Goal: Information Seeking & Learning: Understand process/instructions

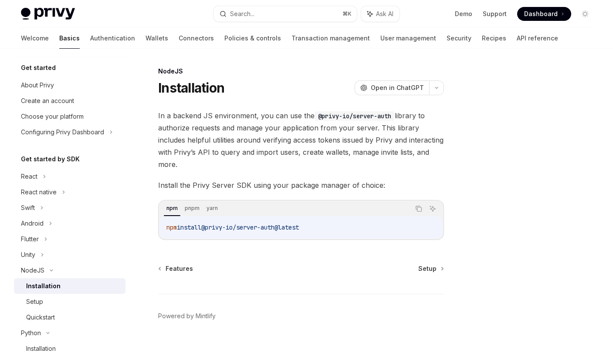
scroll to position [100, 0]
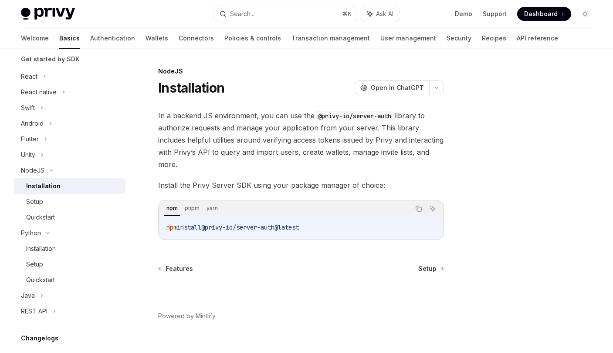
click at [270, 81] on div "Installation OpenAI Open in ChatGPT" at bounding box center [301, 88] width 286 height 16
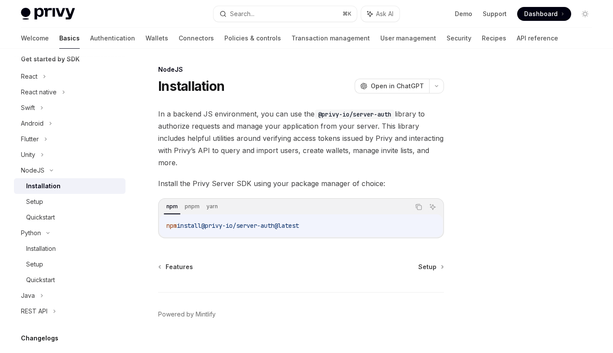
scroll to position [4, 0]
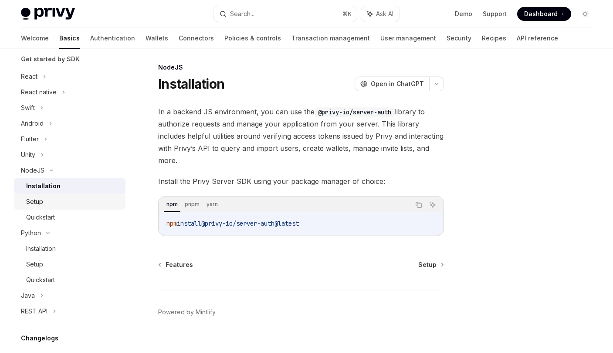
click at [58, 199] on div "Setup" at bounding box center [73, 202] width 94 height 10
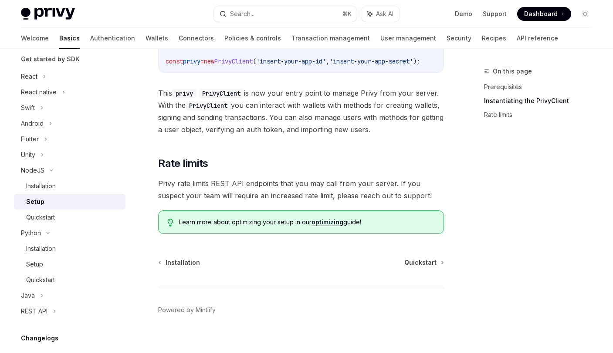
scroll to position [239, 0]
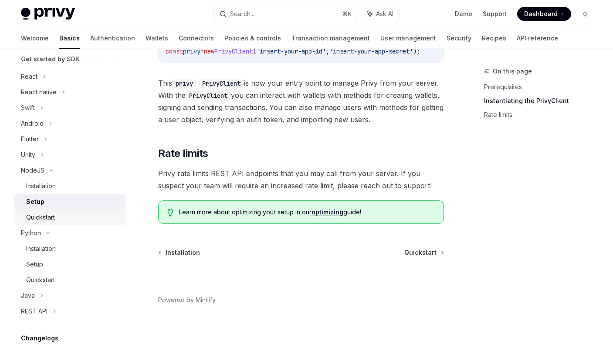
click at [40, 220] on div "Quickstart" at bounding box center [40, 217] width 29 height 10
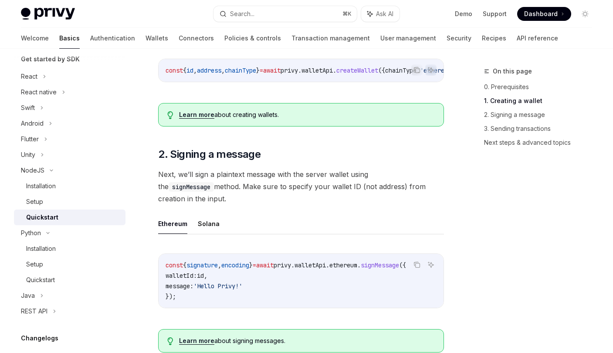
scroll to position [226, 0]
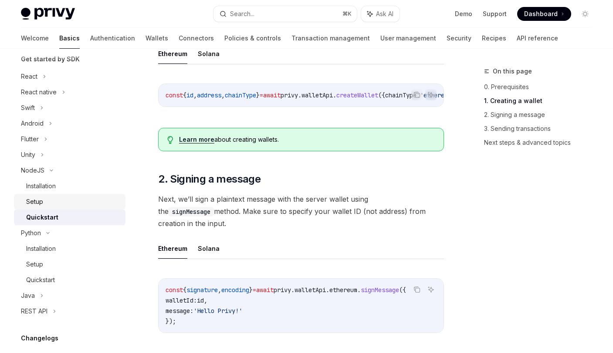
click at [40, 203] on div "Setup" at bounding box center [34, 202] width 17 height 10
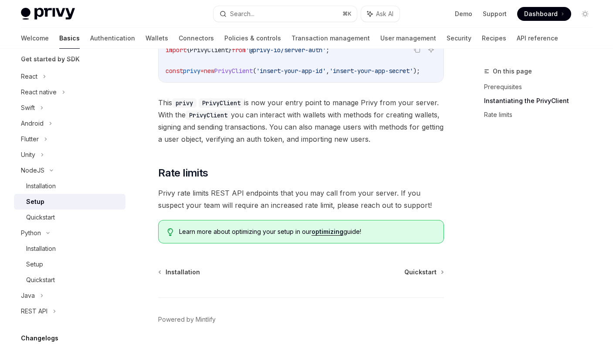
scroll to position [239, 0]
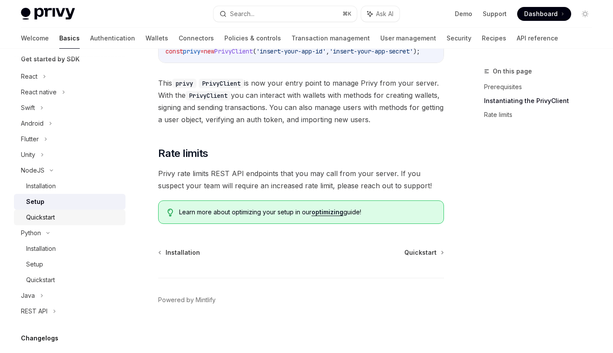
click at [55, 218] on div "Quickstart" at bounding box center [40, 217] width 29 height 10
type textarea "*"
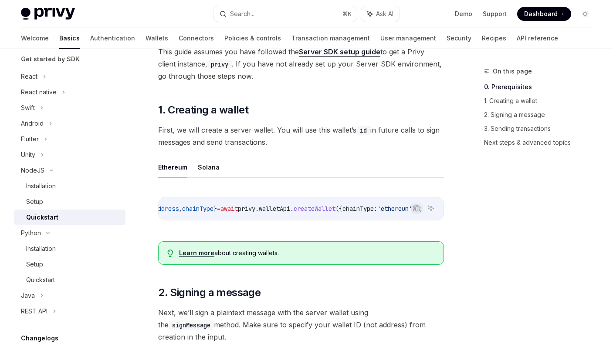
scroll to position [111, 0]
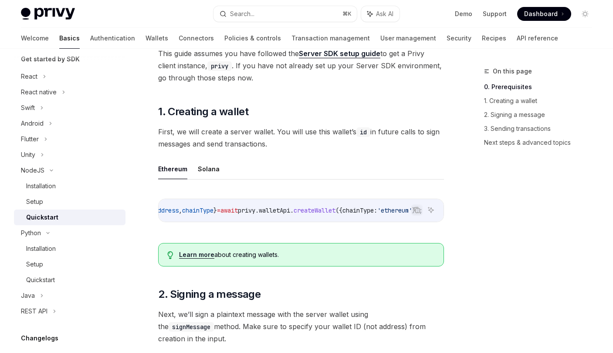
drag, startPoint x: 257, startPoint y: 226, endPoint x: 161, endPoint y: 224, distance: 95.8
click at [160, 224] on div "Copy Ask AI const { id , address , chainType } = await privy . walletApi . crea…" at bounding box center [301, 213] width 286 height 46
click at [227, 221] on div "const { id , address , chainType } = await privy . walletApi . createWallet ({ …" at bounding box center [300, 210] width 285 height 23
click at [207, 209] on span "address" at bounding box center [209, 211] width 24 height 8
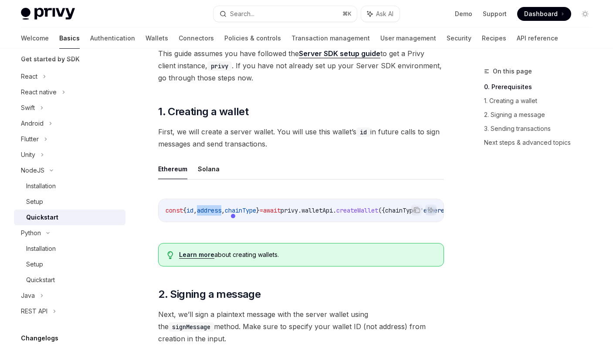
click at [207, 209] on span "address" at bounding box center [209, 211] width 24 height 8
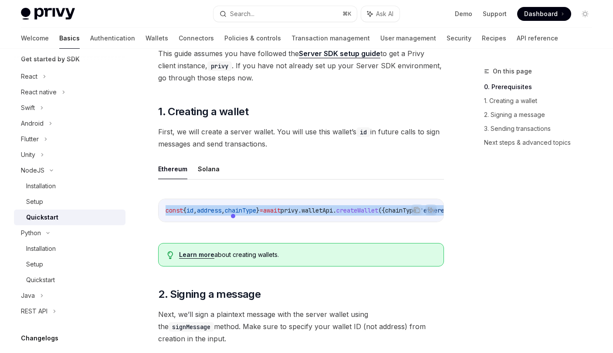
click at [207, 209] on span "address" at bounding box center [209, 211] width 24 height 8
copy div "const { id , address , chainType } = await privy . walletApi . createWallet ({ …"
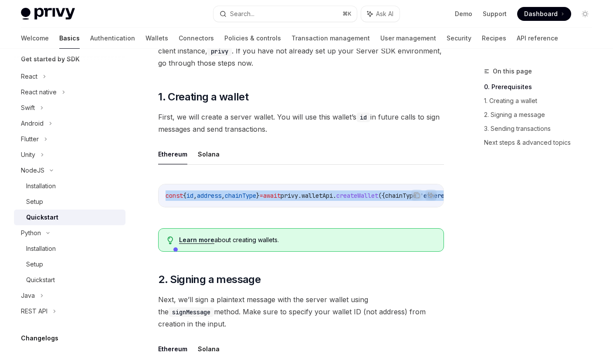
scroll to position [147, 0]
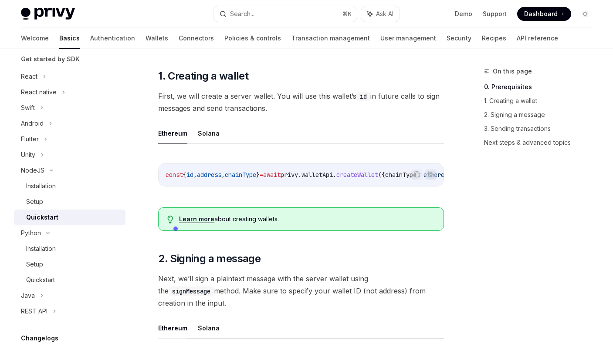
click at [349, 140] on ul "Ethereum Solana" at bounding box center [301, 133] width 286 height 21
click at [378, 174] on span "createWallet" at bounding box center [357, 175] width 42 height 8
copy span "createWallet"
click at [333, 177] on span "walletApi" at bounding box center [316, 175] width 31 height 8
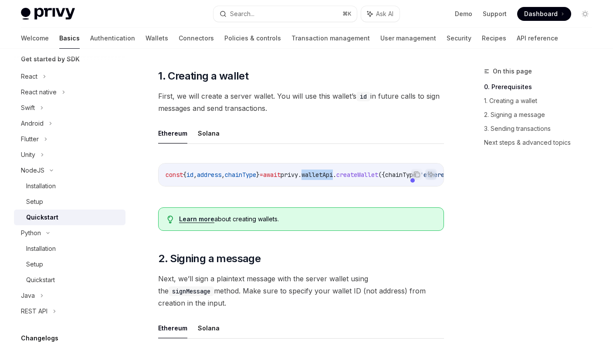
click at [333, 177] on span "walletApi" at bounding box center [316, 175] width 31 height 8
copy span "walletApi"
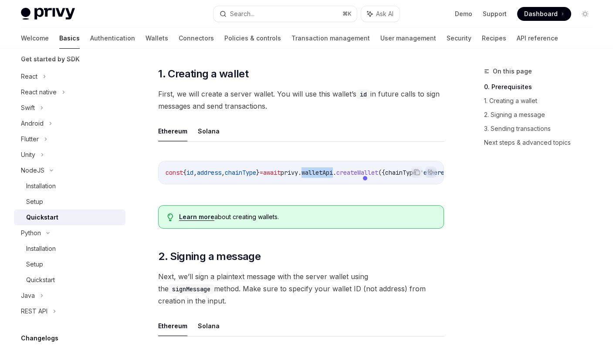
scroll to position [148, 0]
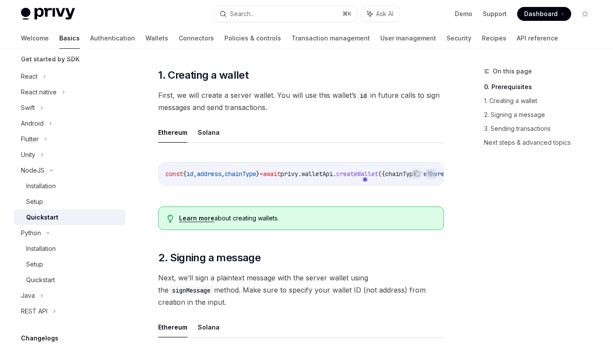
click at [342, 192] on div "Copy Ask AI const { id , address , chainType } = await privy . walletApi . crea…" at bounding box center [301, 177] width 286 height 46
drag, startPoint x: 349, startPoint y: 189, endPoint x: 400, endPoint y: 188, distance: 50.5
click at [400, 186] on div "Copy Ask AI const { id , address , chainType } = await privy . walletApi . crea…" at bounding box center [301, 174] width 286 height 24
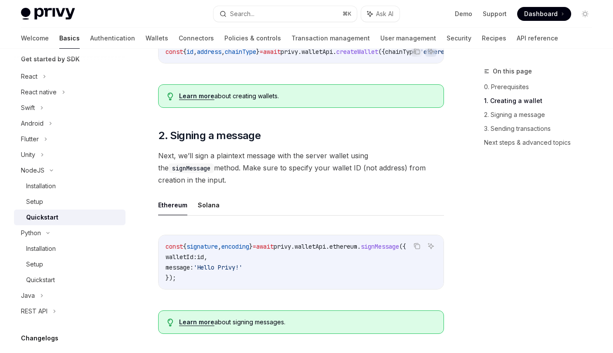
scroll to position [275, 0]
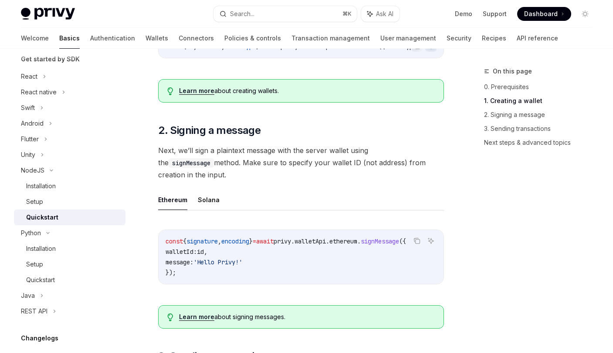
drag, startPoint x: 353, startPoint y: 279, endPoint x: 370, endPoint y: 277, distance: 17.1
click at [370, 277] on div "Copy Ask AI const { signature , encoding } = await privy . walletApi . ethereum…" at bounding box center [301, 259] width 286 height 77
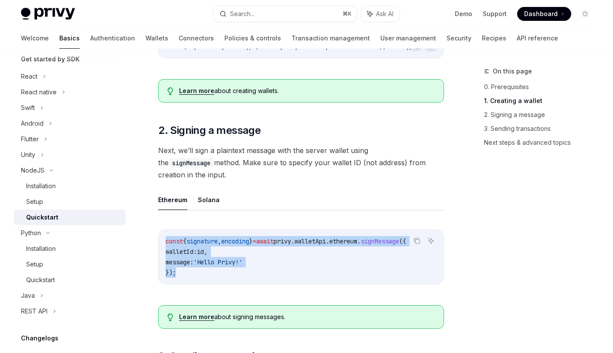
drag, startPoint x: 165, startPoint y: 231, endPoint x: 198, endPoint y: 261, distance: 44.7
click at [182, 267] on div "const { signature , encoding } = await privy . walletApi . ethereum . signMessa…" at bounding box center [300, 257] width 285 height 54
copy code "const { signature , encoding } = await privy . walletApi . ethereum . signMessa…"
click at [365, 254] on code "const { signature , encoding } = await privy . walletApi . ethereum . signMessa…" at bounding box center [300, 257] width 271 height 42
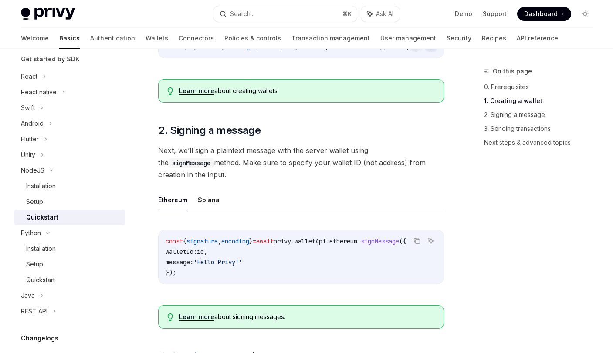
click at [357, 238] on span "ethereum" at bounding box center [343, 242] width 28 height 8
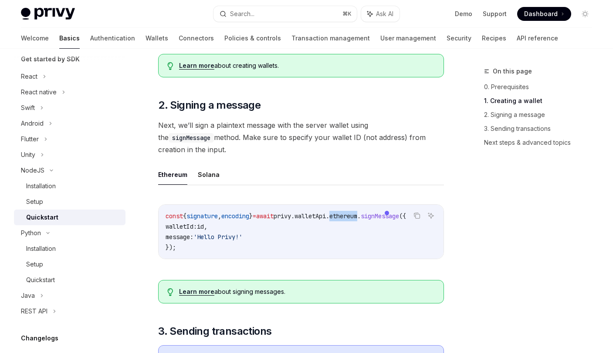
scroll to position [320, 0]
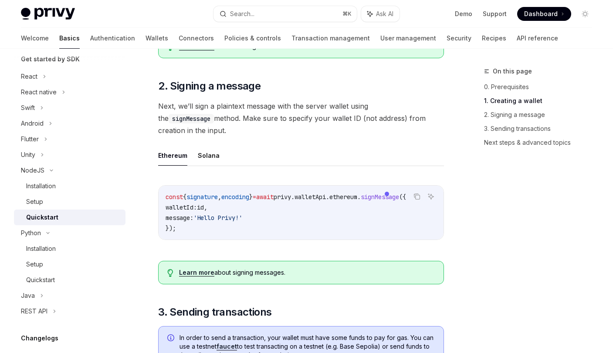
click at [300, 208] on code "const { signature , encoding } = await privy . walletApi . ethereum . signMessa…" at bounding box center [300, 213] width 271 height 42
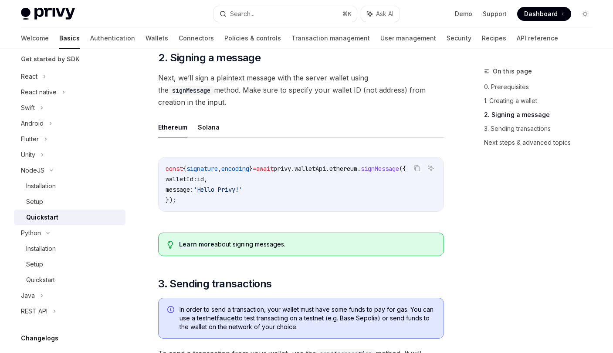
scroll to position [349, 0]
